Goal: Check status: Check status

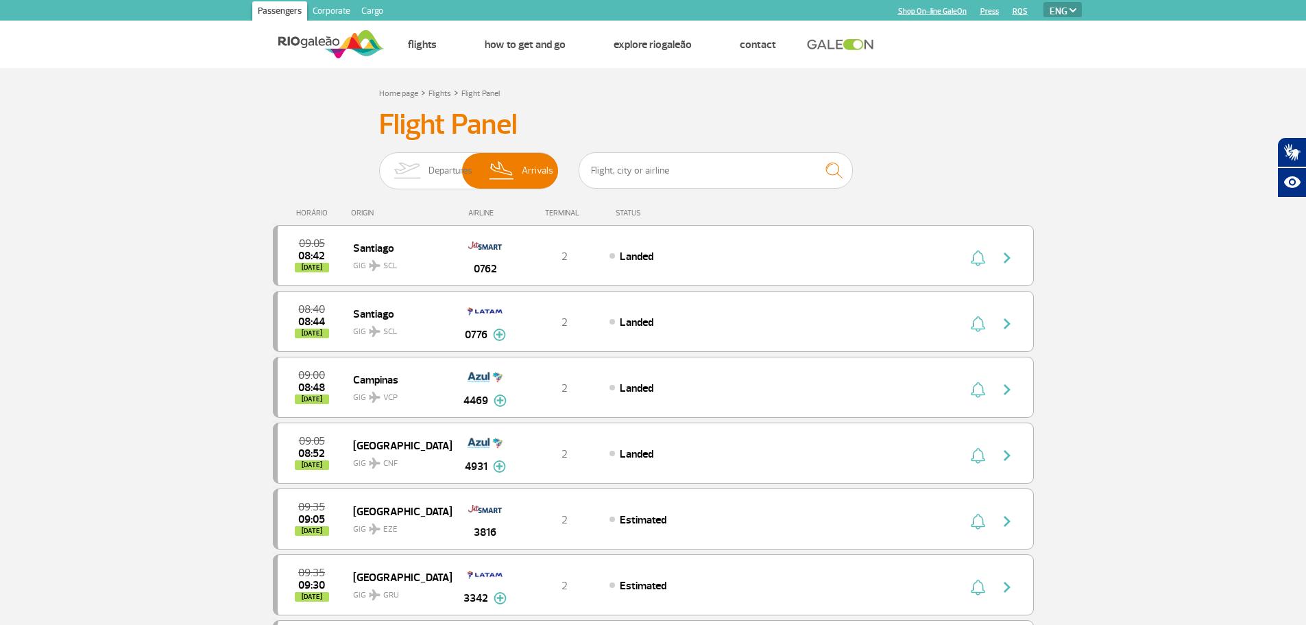
select select "en"
click at [405, 161] on img at bounding box center [406, 171] width 43 height 36
click at [379, 164] on input "Departures Arrivals" at bounding box center [379, 164] width 0 height 0
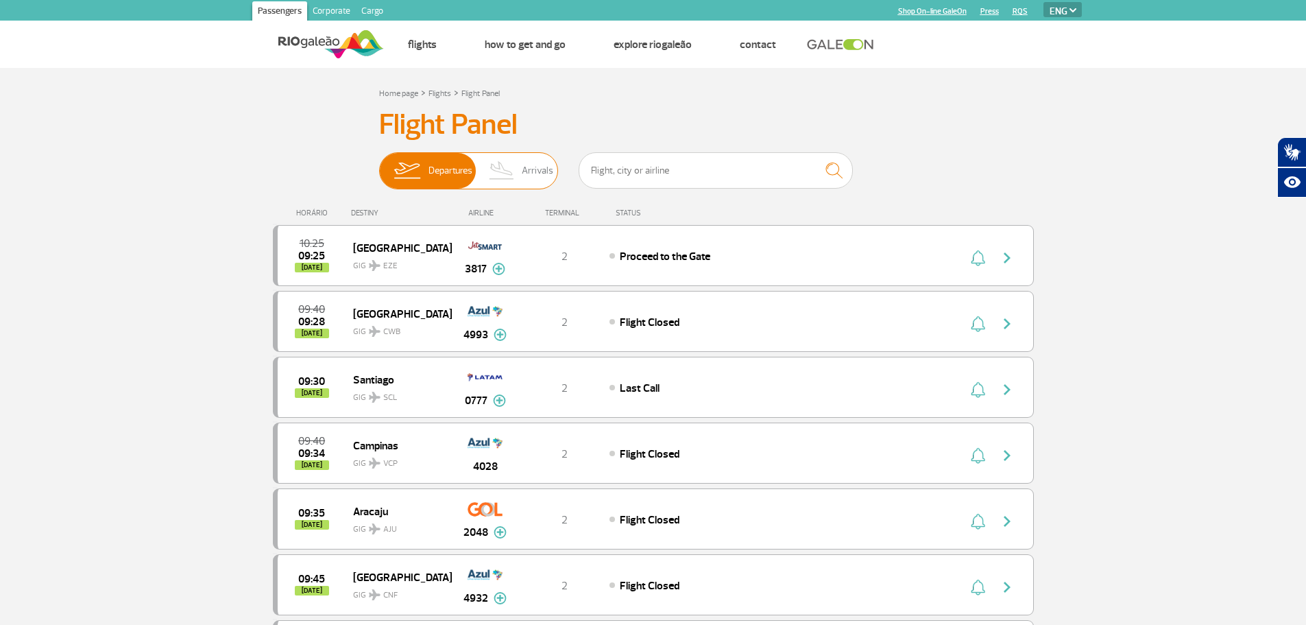
click at [505, 162] on img at bounding box center [502, 171] width 40 height 36
click at [379, 164] on input "Departures Arrivals" at bounding box center [379, 164] width 0 height 0
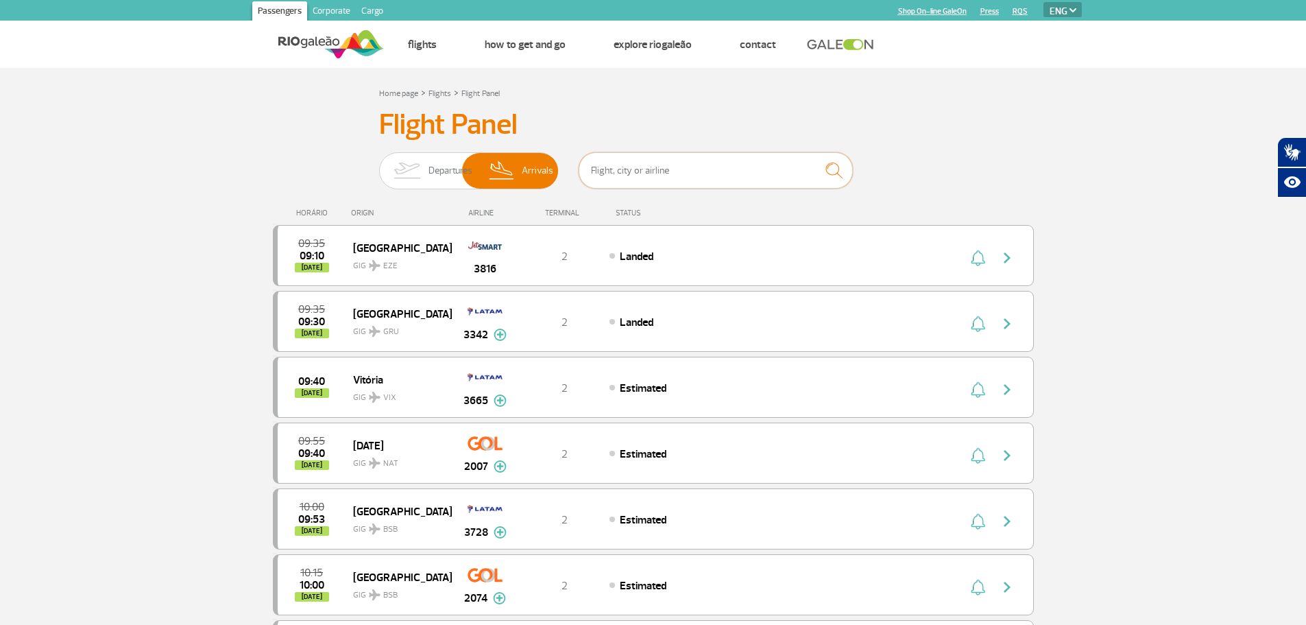
click at [679, 163] on input "text" at bounding box center [716, 170] width 274 height 36
type input "[GEOGRAPHIC_DATA]"
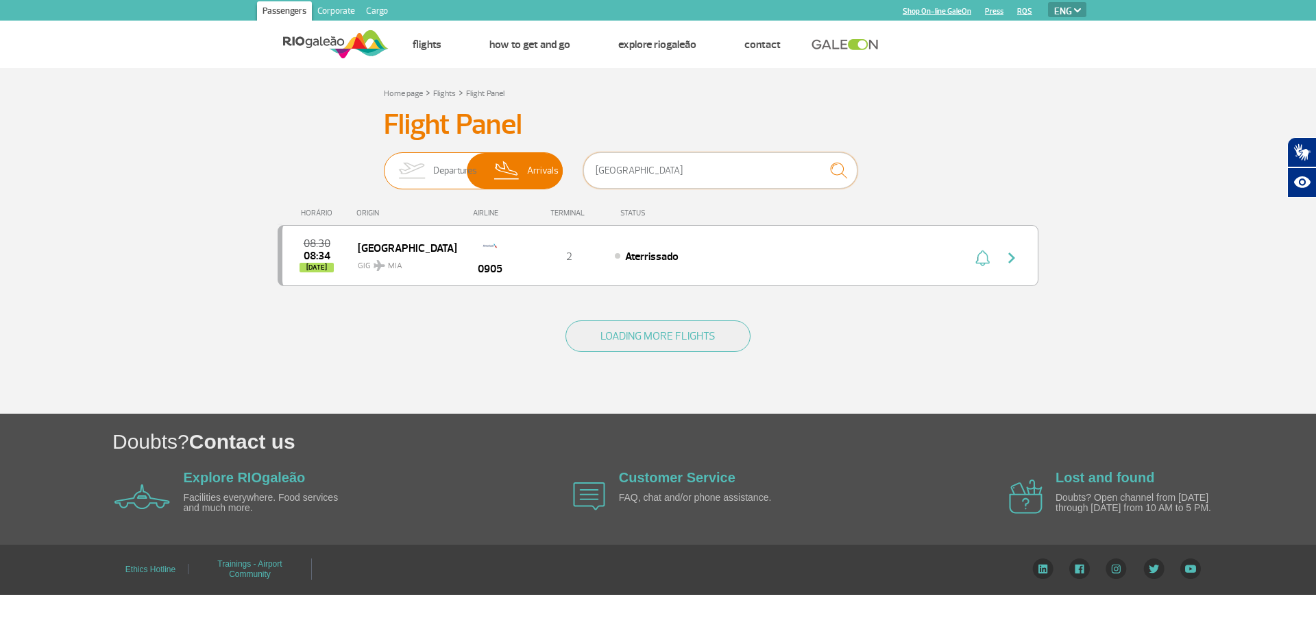
drag, startPoint x: 671, startPoint y: 170, endPoint x: 552, endPoint y: 182, distance: 119.9
click at [552, 182] on div "Departures Arrivals miami" at bounding box center [658, 172] width 549 height 41
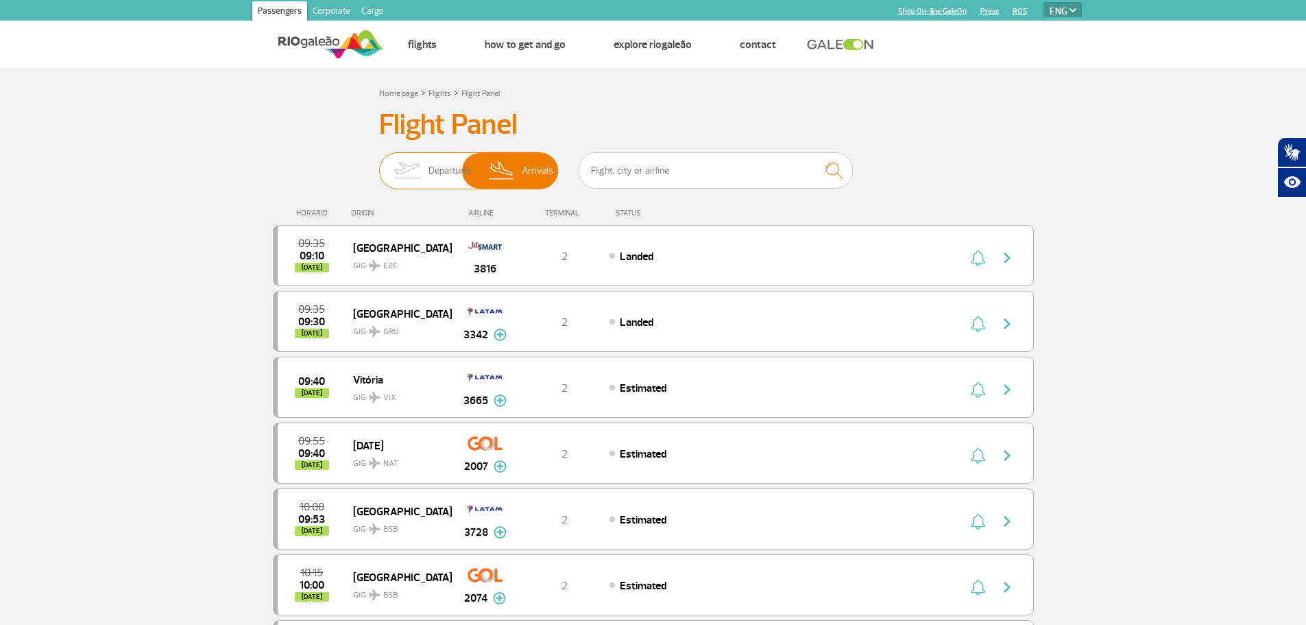
click at [399, 169] on img at bounding box center [406, 171] width 43 height 36
click at [379, 164] on input "Departures Arrivals" at bounding box center [379, 164] width 0 height 0
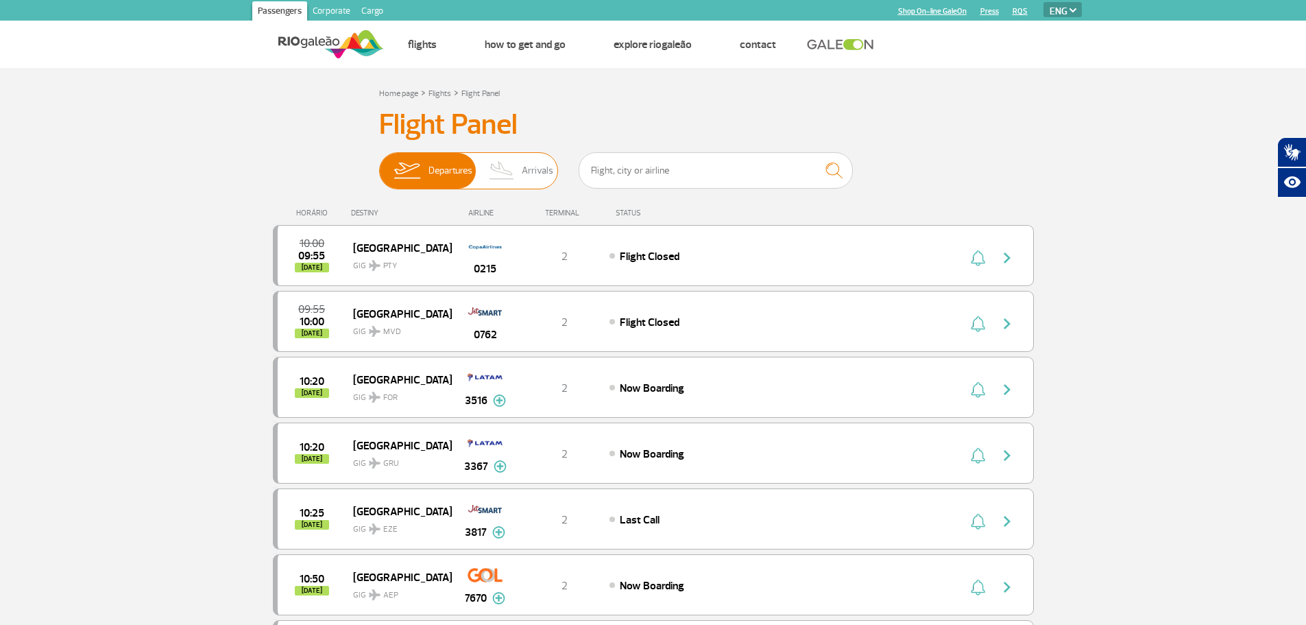
click at [514, 176] on img at bounding box center [502, 171] width 40 height 36
click at [379, 164] on input "Departures Arrivals" at bounding box center [379, 164] width 0 height 0
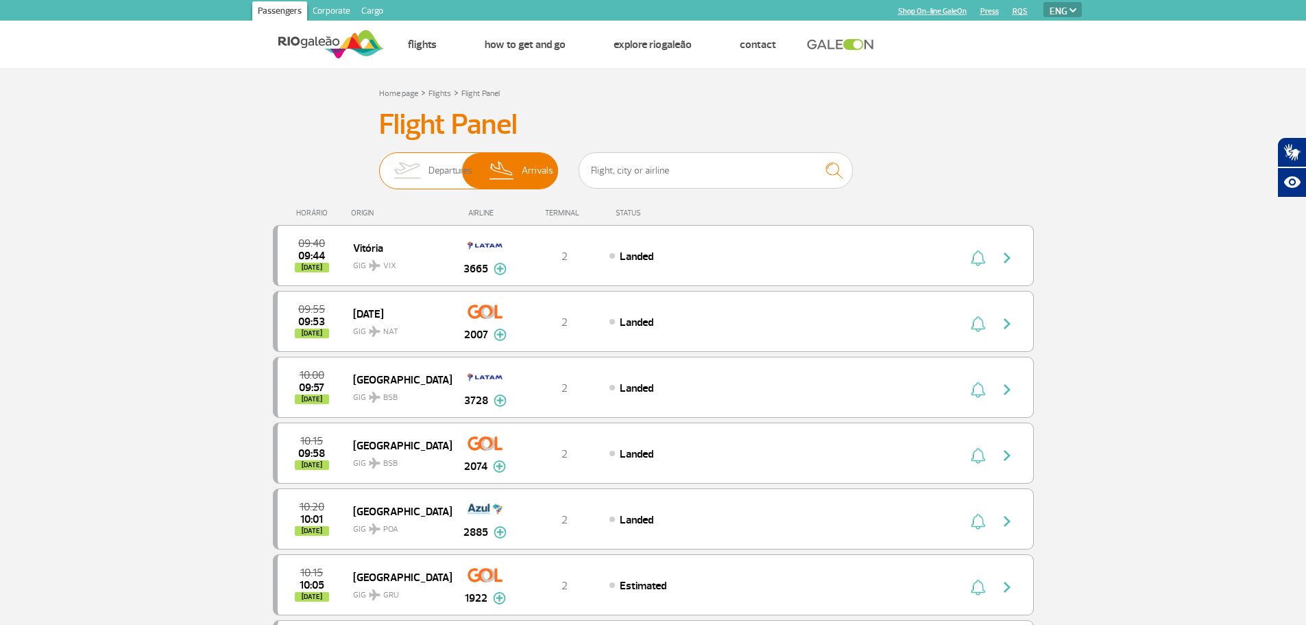
click at [424, 171] on img at bounding box center [406, 171] width 43 height 36
click at [379, 164] on input "Departures Arrivals" at bounding box center [379, 164] width 0 height 0
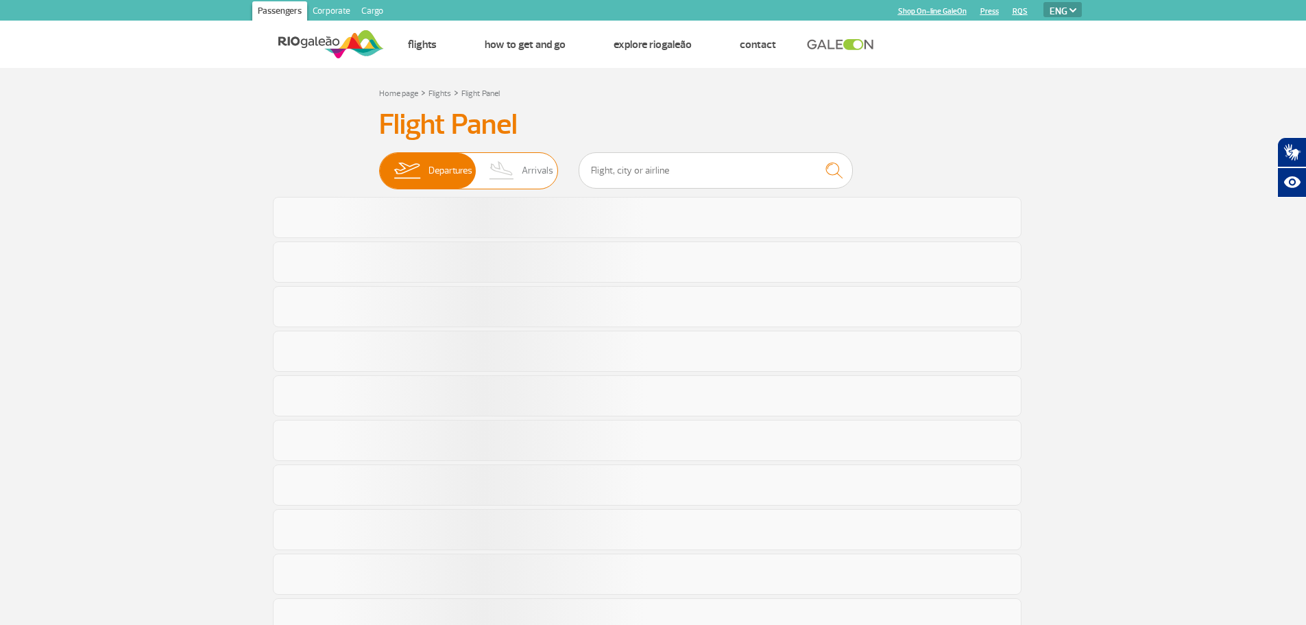
click at [514, 170] on img at bounding box center [502, 171] width 40 height 36
click at [379, 164] on input "Departures Arrivals" at bounding box center [379, 164] width 0 height 0
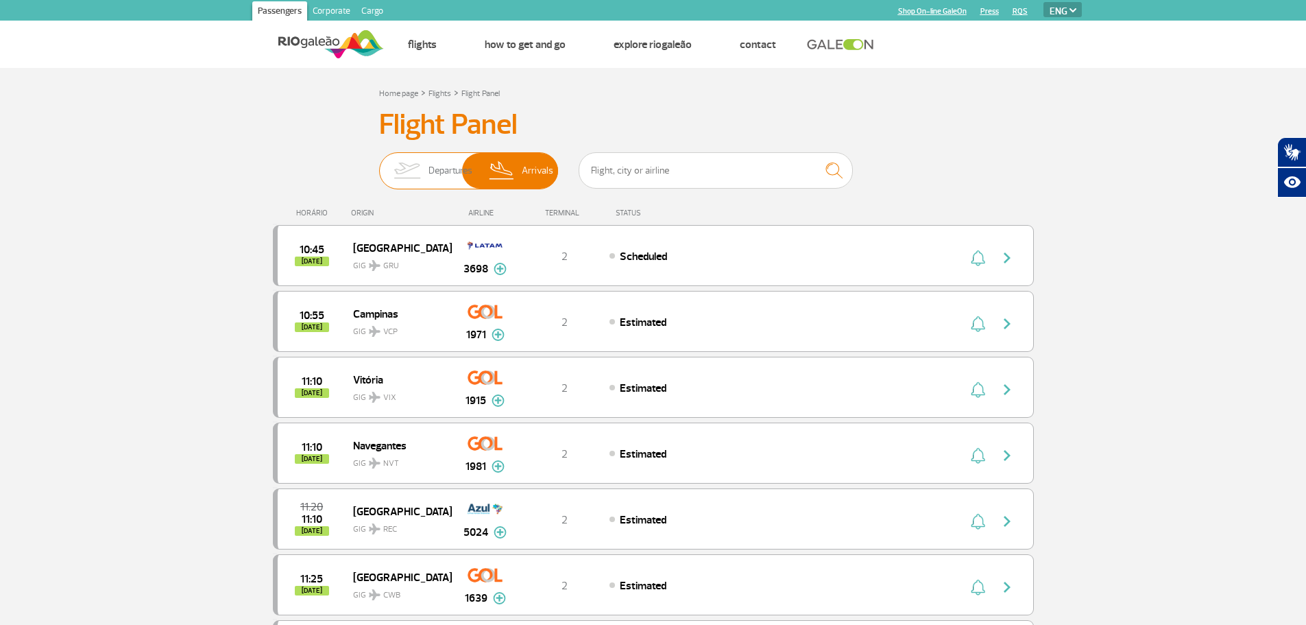
click at [394, 184] on img at bounding box center [406, 171] width 43 height 36
click at [379, 164] on input "Departures Arrivals" at bounding box center [379, 164] width 0 height 0
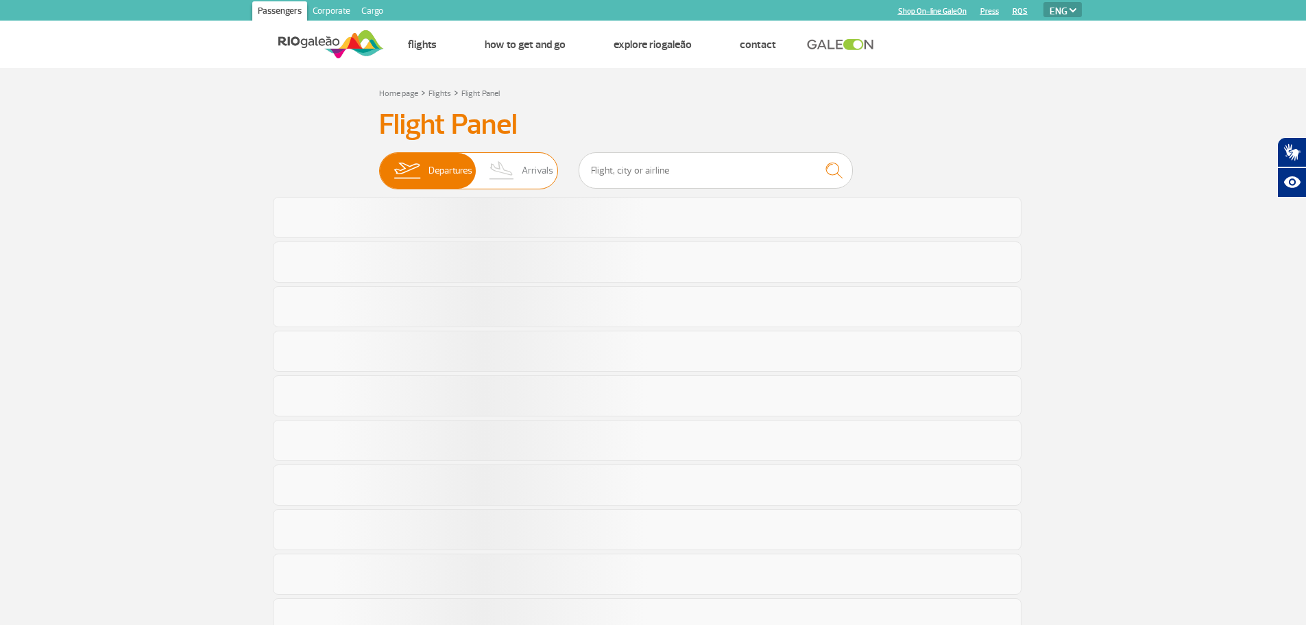
click at [525, 162] on span "Arrivals" at bounding box center [538, 171] width 32 height 36
click at [379, 164] on input "Departures Arrivals" at bounding box center [379, 164] width 0 height 0
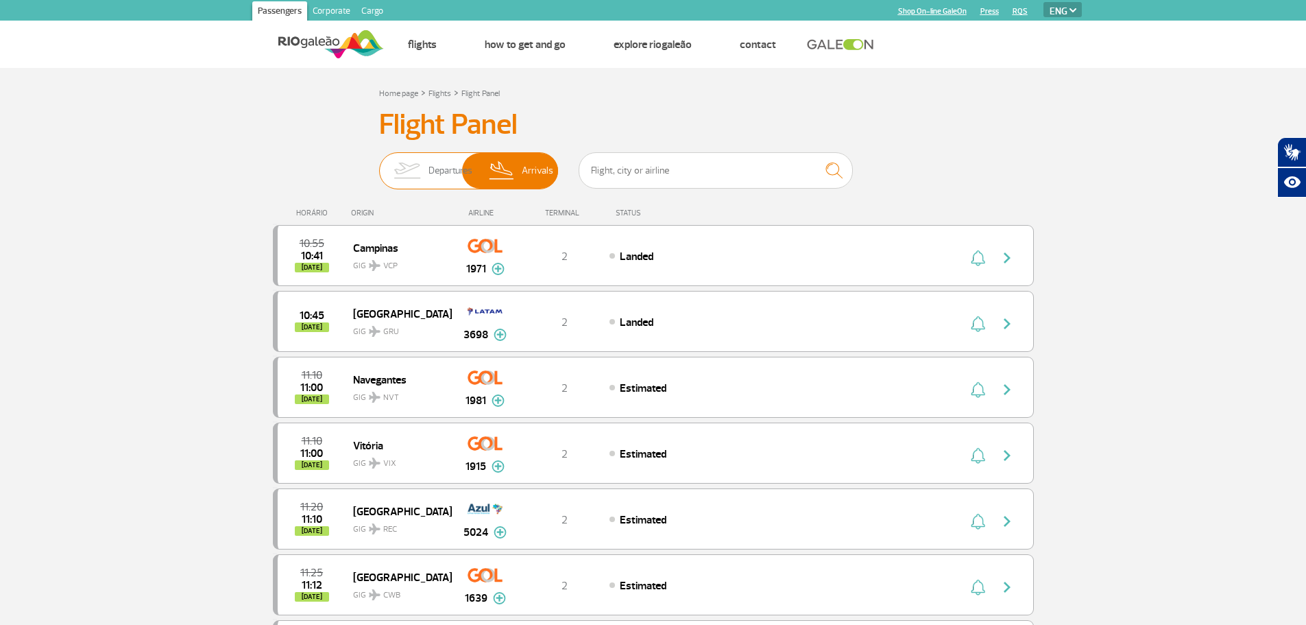
click at [411, 158] on img at bounding box center [406, 171] width 43 height 36
click at [379, 164] on input "Departures Arrivals" at bounding box center [379, 164] width 0 height 0
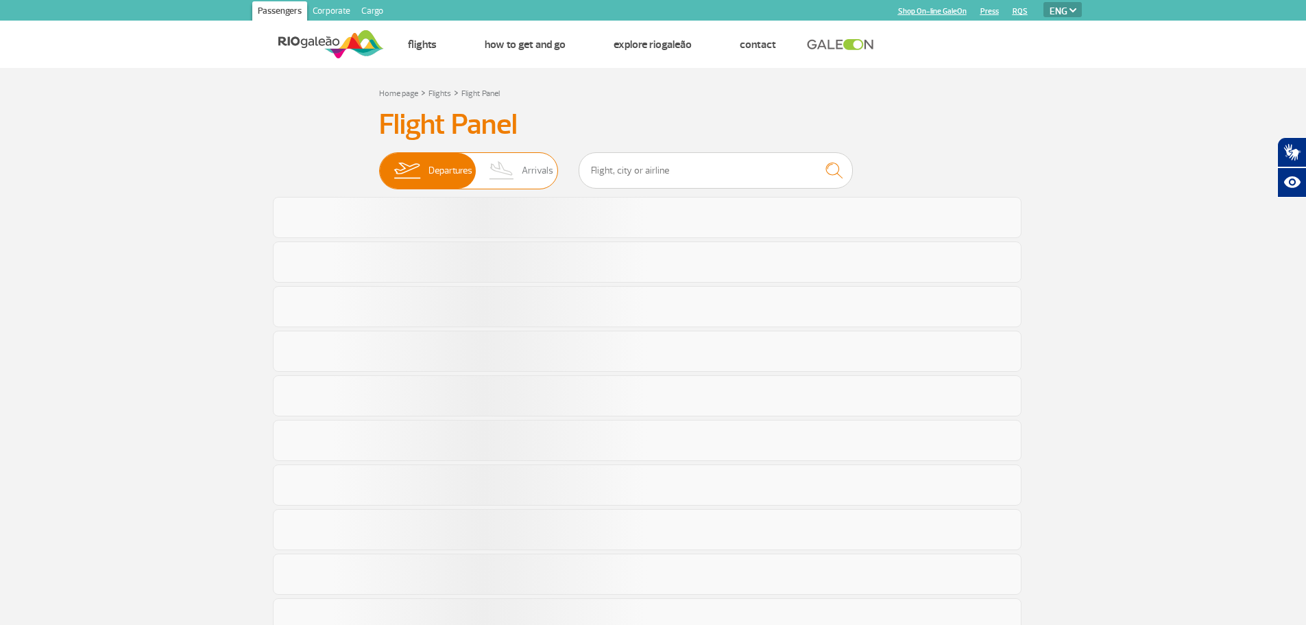
click at [496, 170] on img at bounding box center [502, 171] width 40 height 36
click at [379, 164] on input "Departures Arrivals" at bounding box center [379, 164] width 0 height 0
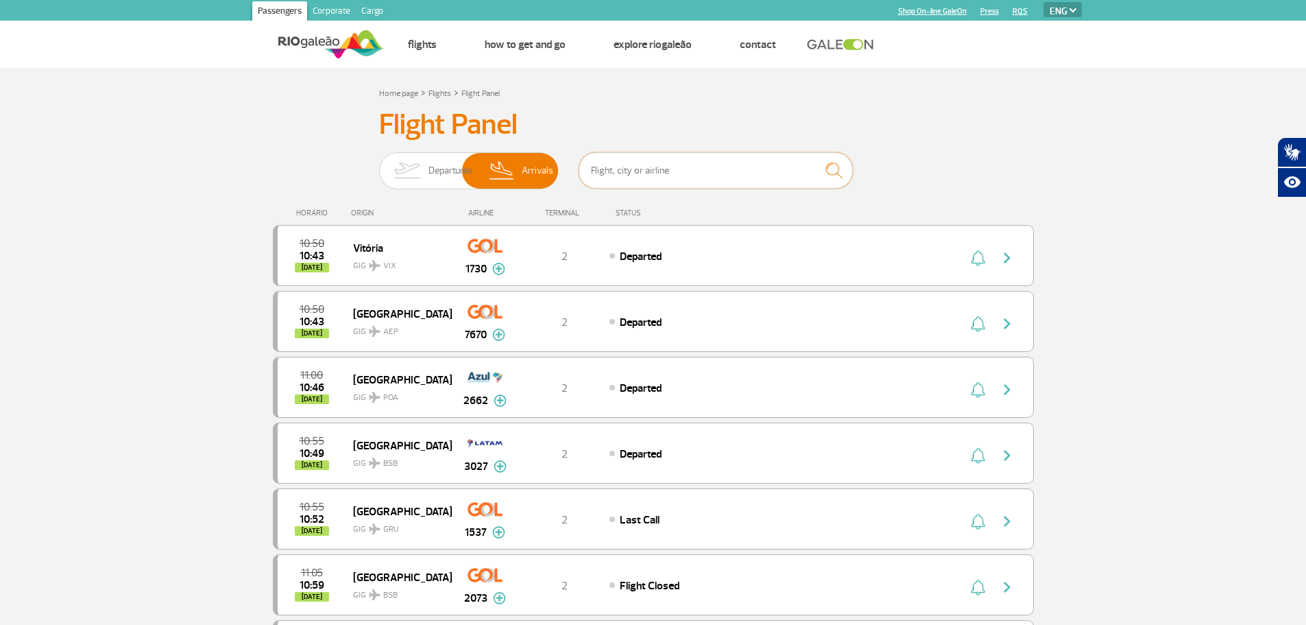
click at [636, 169] on input "text" at bounding box center [716, 170] width 274 height 36
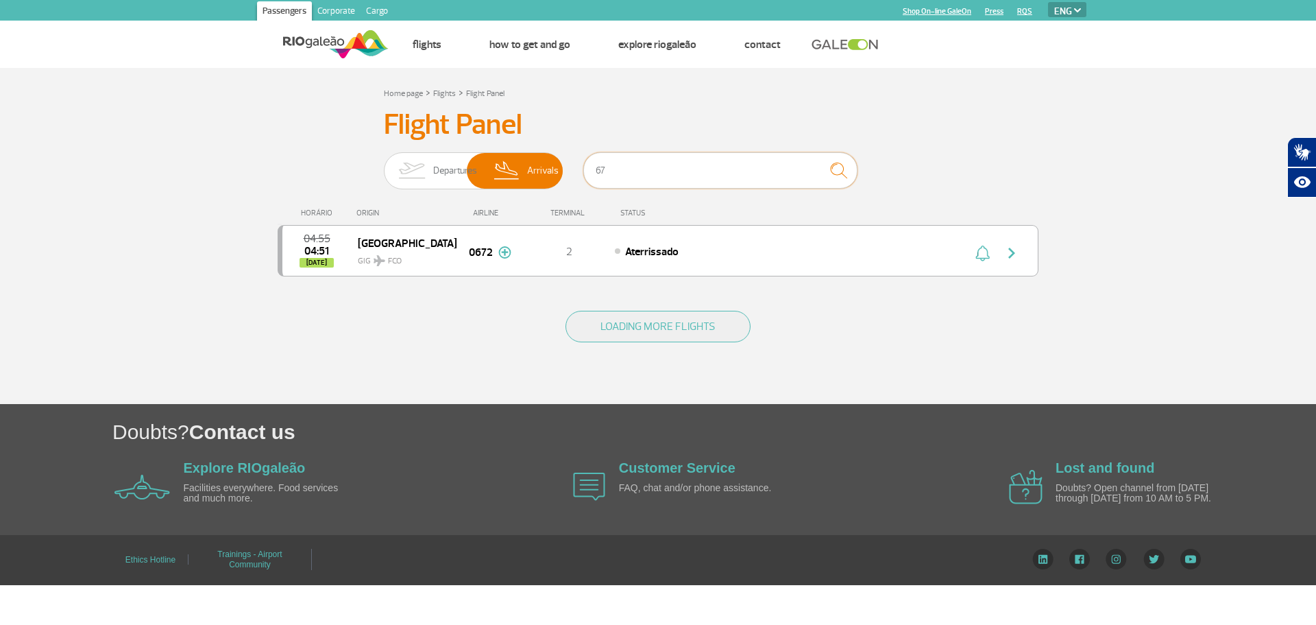
type input "6"
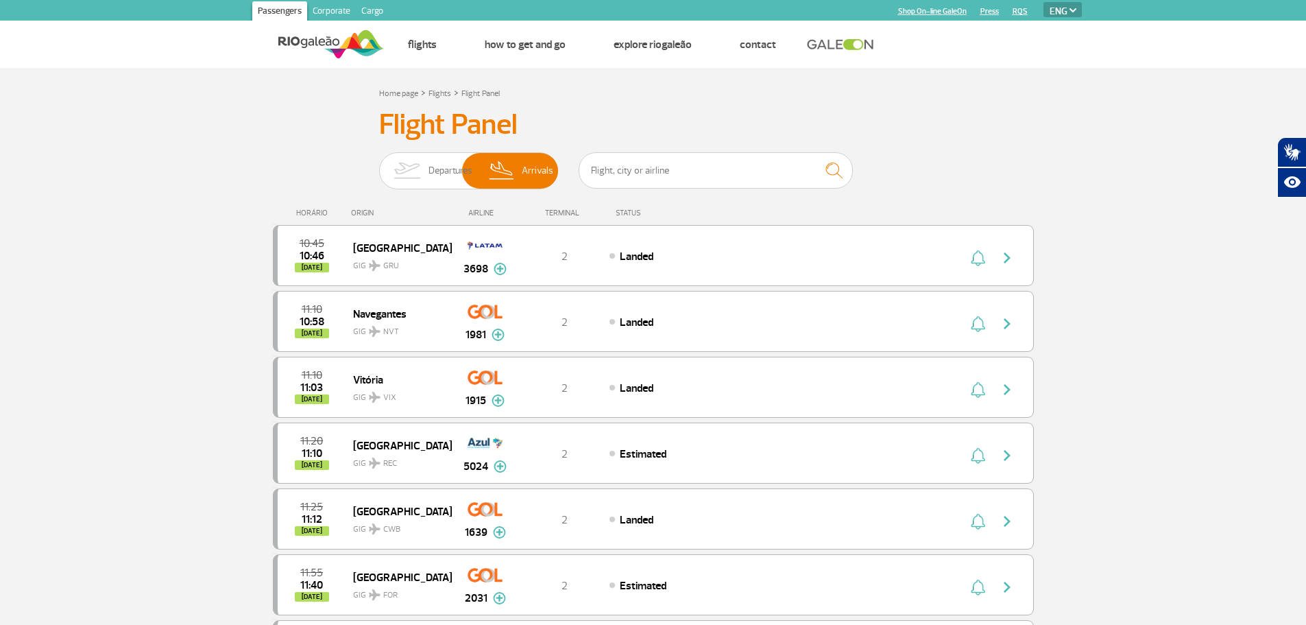
drag, startPoint x: 53, startPoint y: 179, endPoint x: 77, endPoint y: 187, distance: 26.0
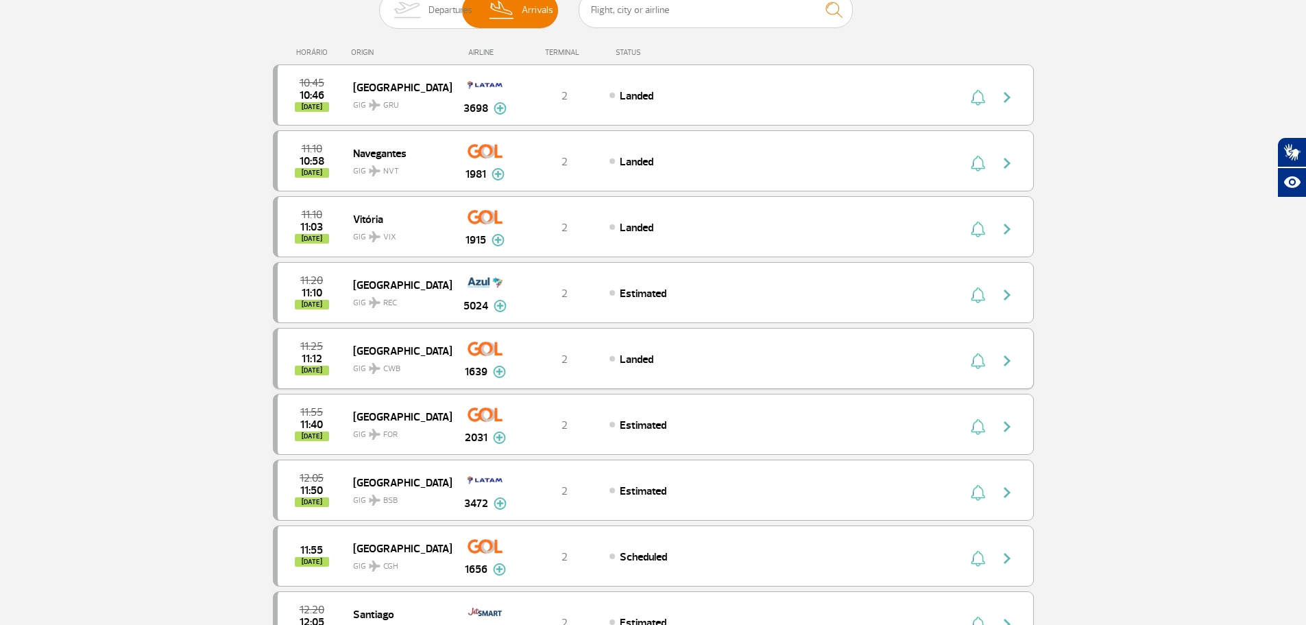
scroll to position [137, 0]
